Goal: Information Seeking & Learning: Find specific fact

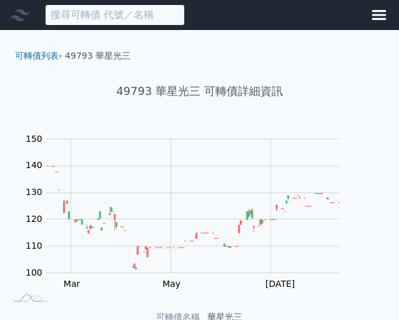
click at [101, 19] on input at bounding box center [115, 14] width 140 height 21
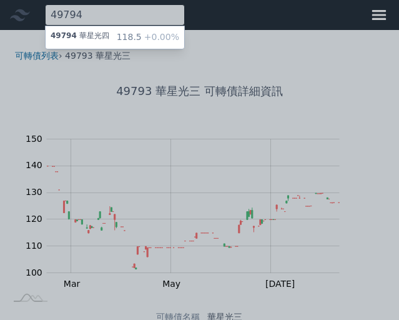
type input "49794"
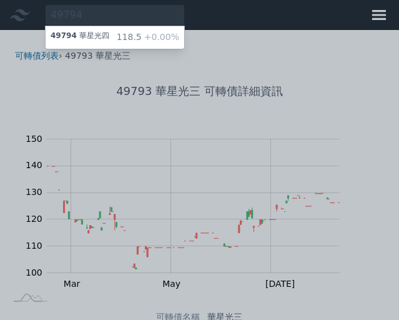
click at [106, 44] on div "49794 華星光四" at bounding box center [80, 37] width 59 height 12
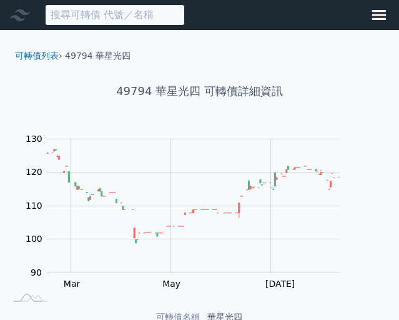
click at [80, 23] on input at bounding box center [115, 14] width 140 height 21
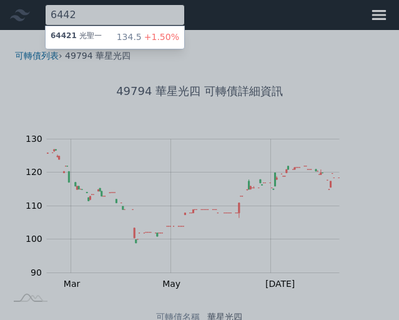
type input "6442"
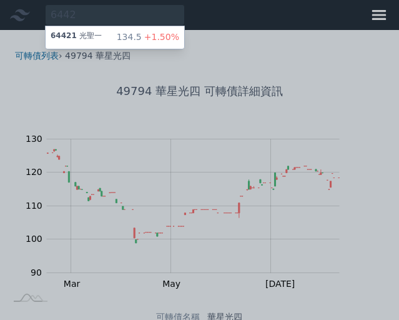
click at [102, 44] on div "64421 光聖一" at bounding box center [76, 37] width 51 height 12
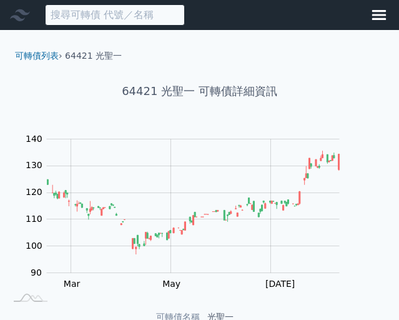
click at [112, 19] on input at bounding box center [115, 14] width 140 height 21
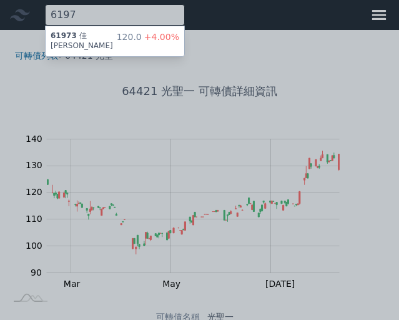
type input "6197"
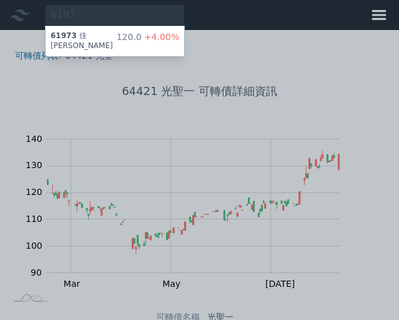
click at [112, 51] on div "61973 佳[PERSON_NAME]" at bounding box center [84, 41] width 66 height 20
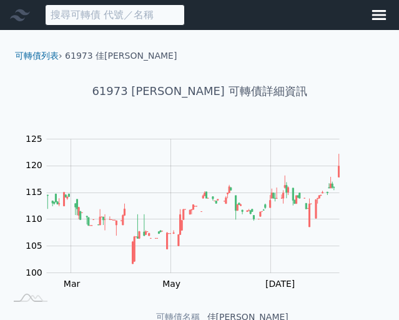
click at [122, 19] on input at bounding box center [115, 14] width 140 height 21
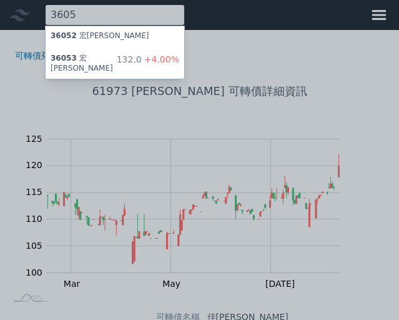
type input "3605"
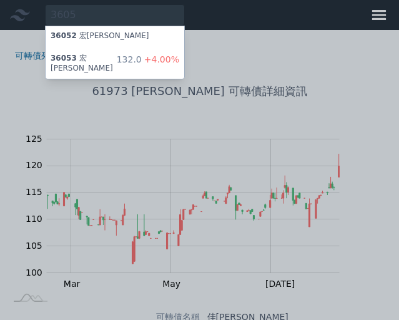
click at [127, 63] on div "36053 宏致三 132.0 +4.00%" at bounding box center [115, 64] width 139 height 30
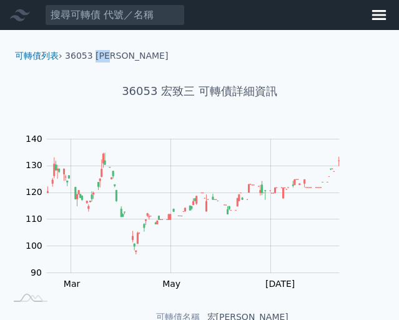
drag, startPoint x: 119, startPoint y: 60, endPoint x: 131, endPoint y: 62, distance: 12.6
click at [131, 62] on li "36053 [PERSON_NAME]" at bounding box center [116, 56] width 103 height 12
